Goal: Task Accomplishment & Management: Use online tool/utility

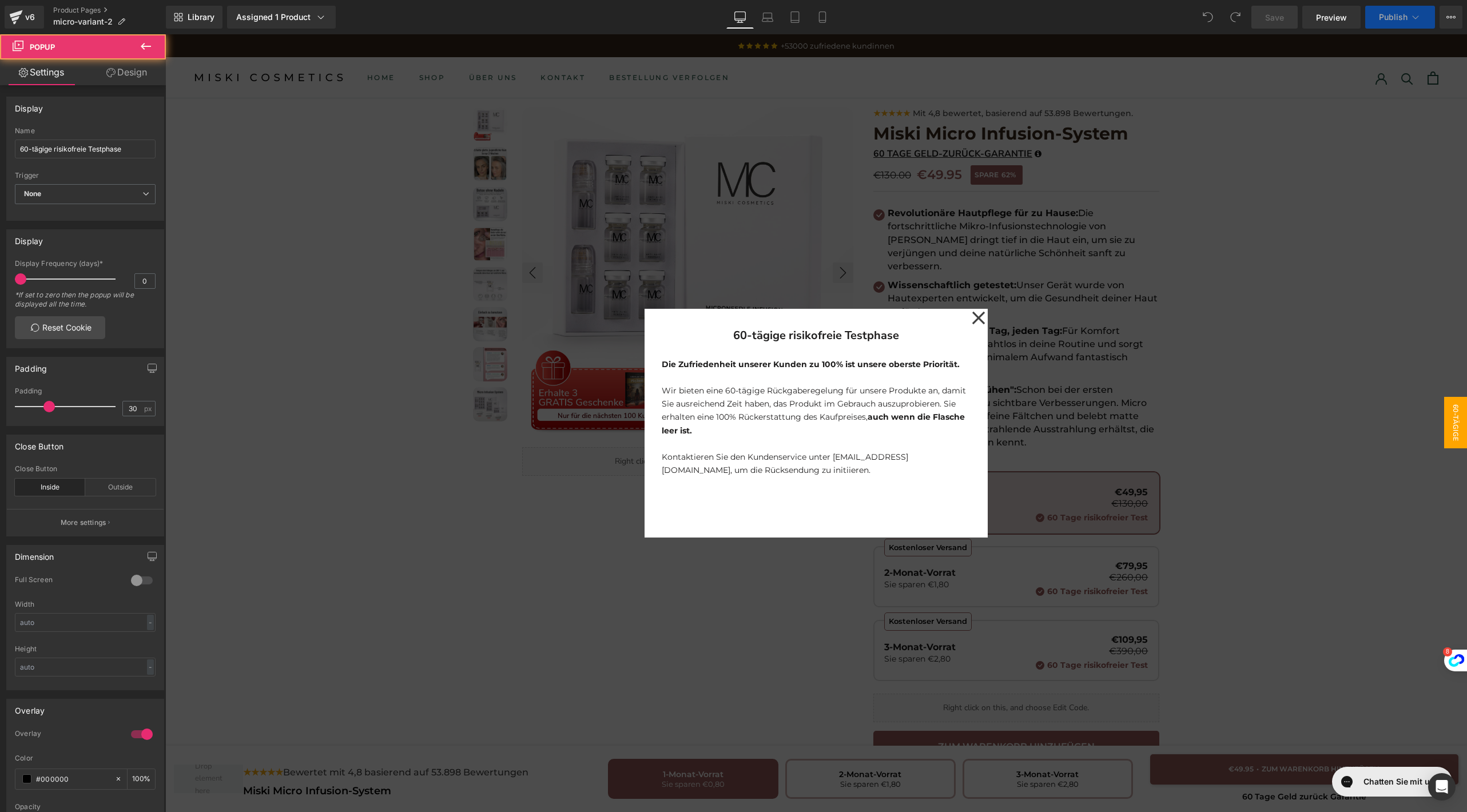
click at [972, 310] on icon at bounding box center [978, 318] width 13 height 57
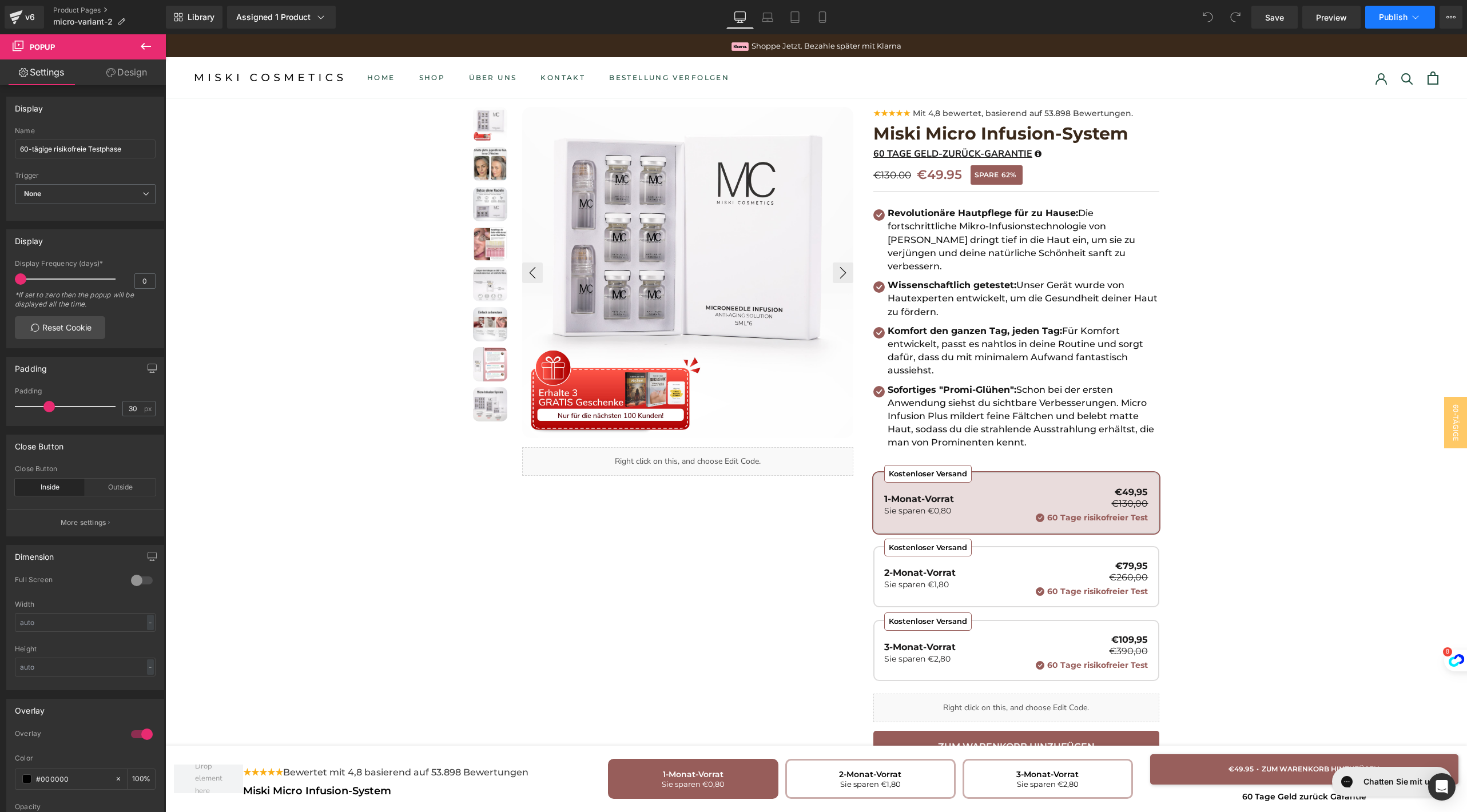
click at [1387, 11] on button "Publish" at bounding box center [1400, 17] width 70 height 23
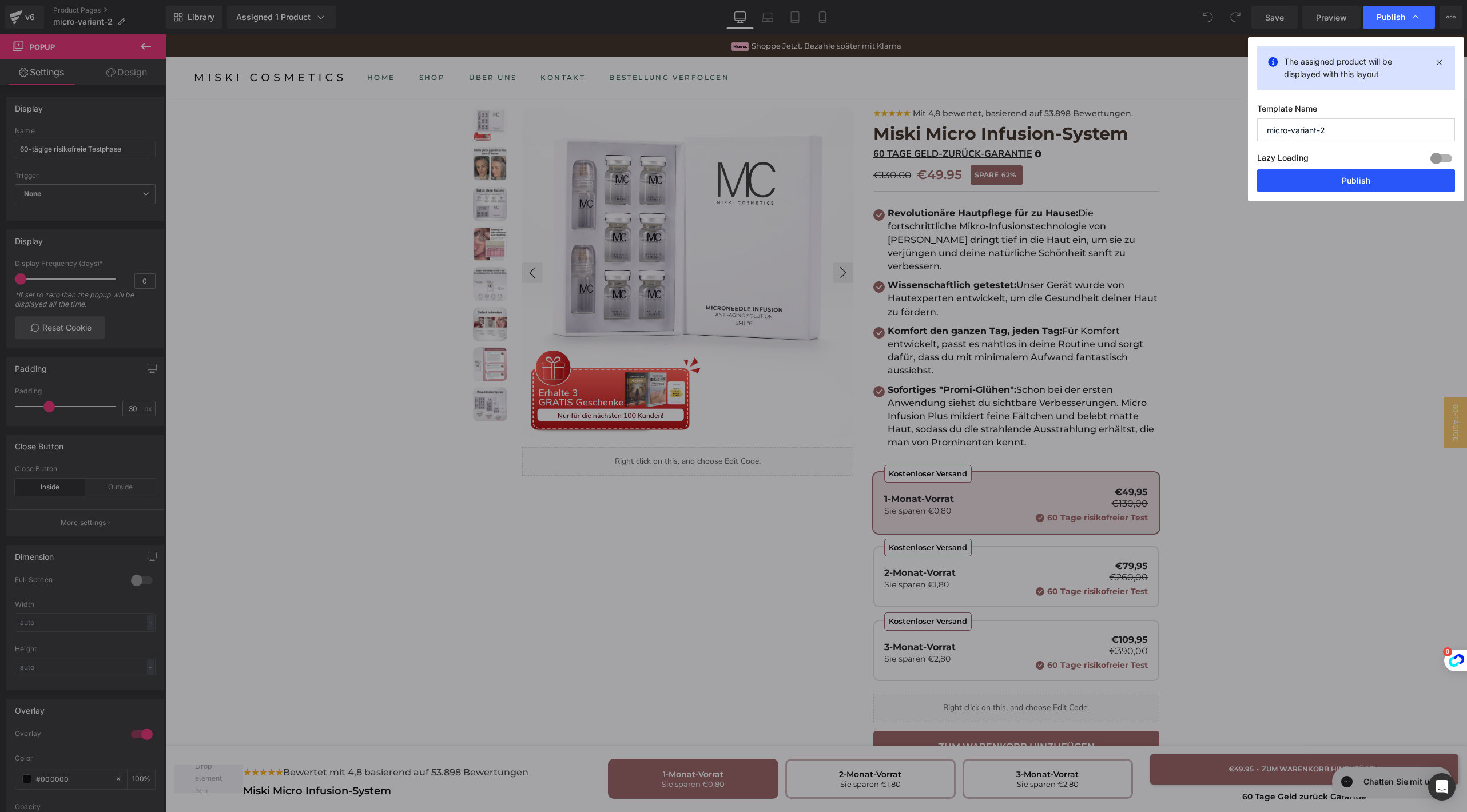
drag, startPoint x: 1317, startPoint y: 171, endPoint x: 1070, endPoint y: 309, distance: 282.9
click at [1317, 171] on button "Publish" at bounding box center [1356, 181] width 198 height 23
